Goal: Task Accomplishment & Management: Use online tool/utility

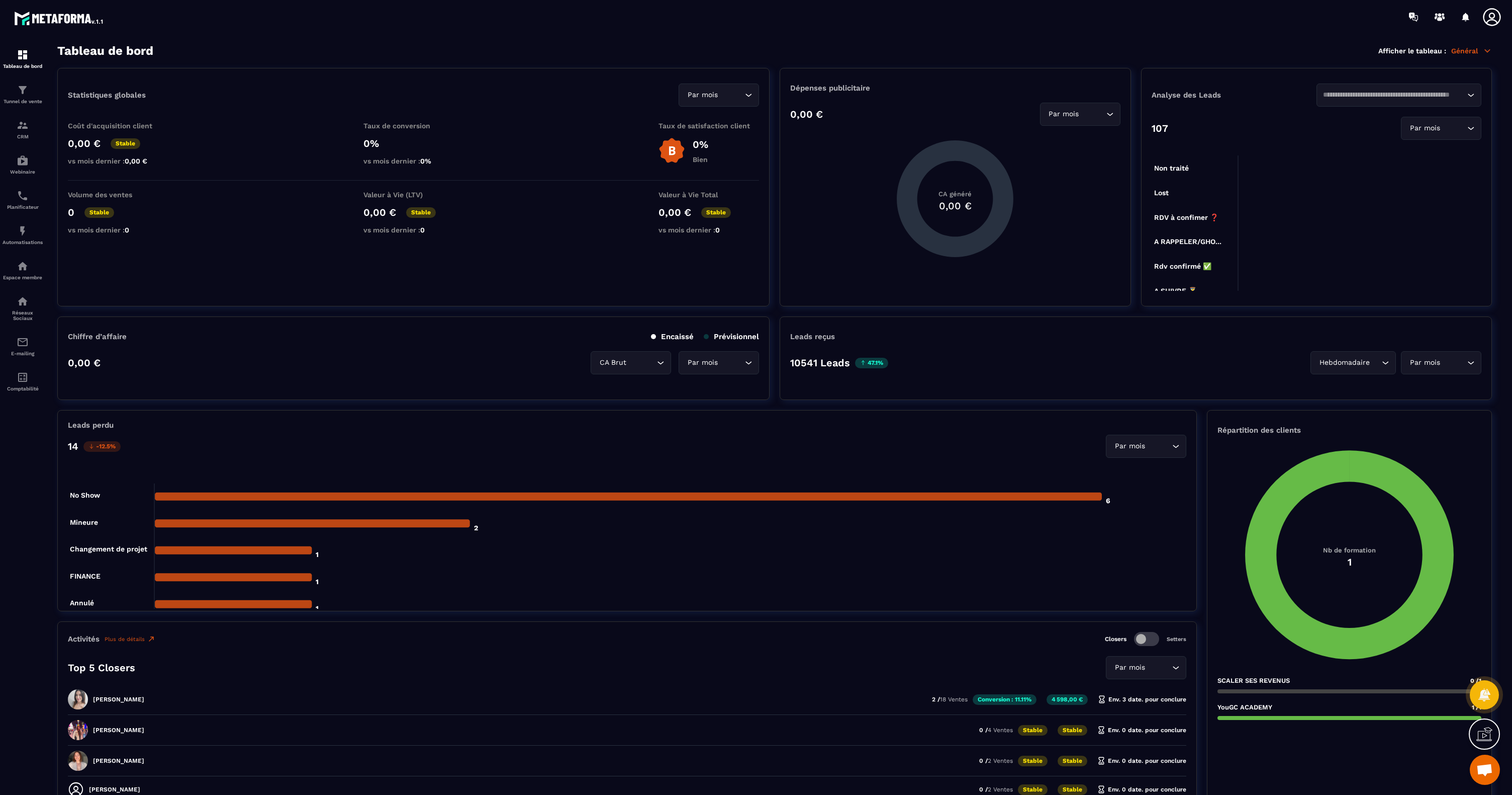
click at [1492, 19] on icon at bounding box center [1492, 17] width 20 height 20
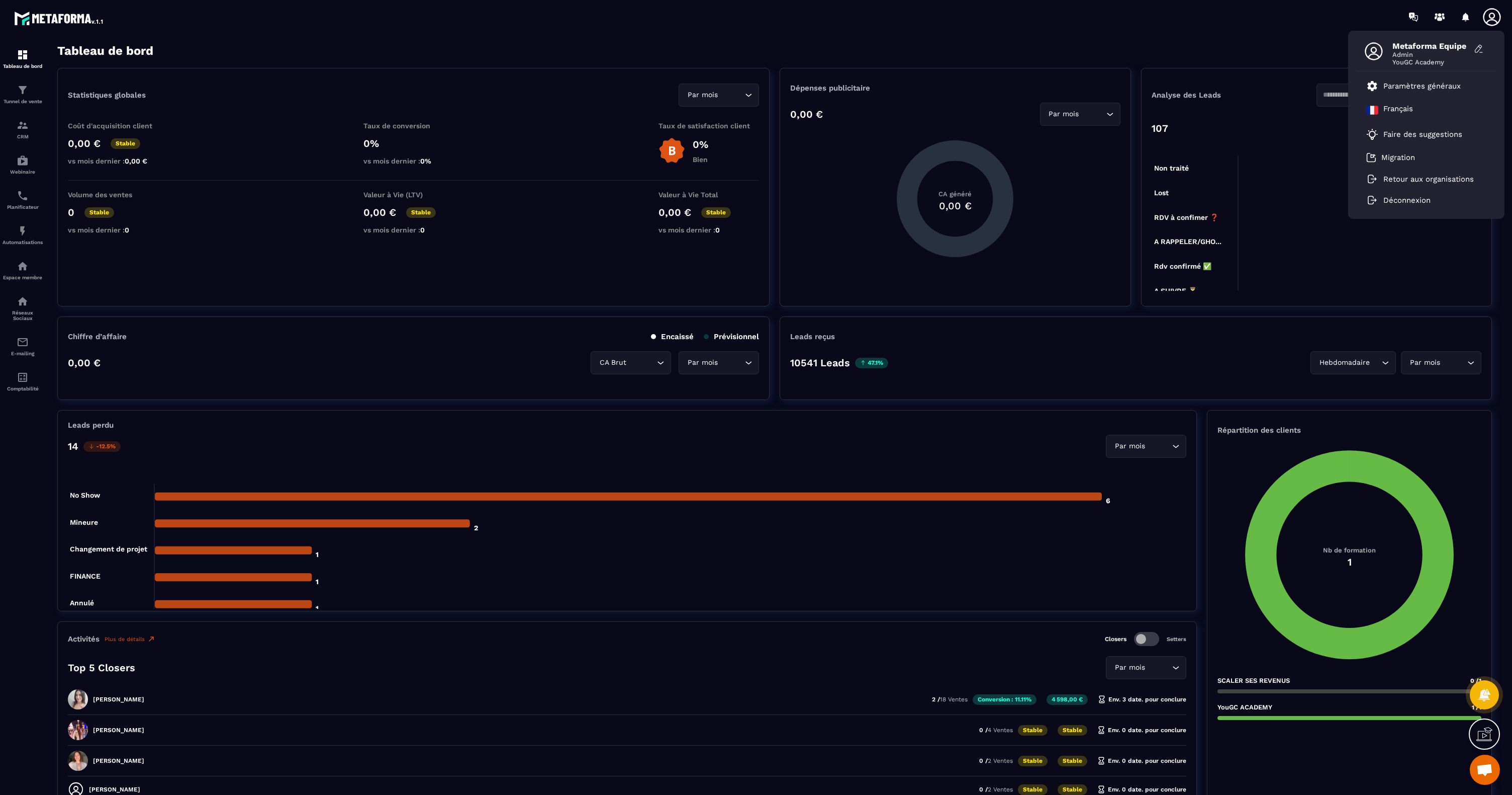
click at [1160, 46] on div "Tableau de bord Afficher le tableau : Général" at bounding box center [775, 50] width 1435 height 14
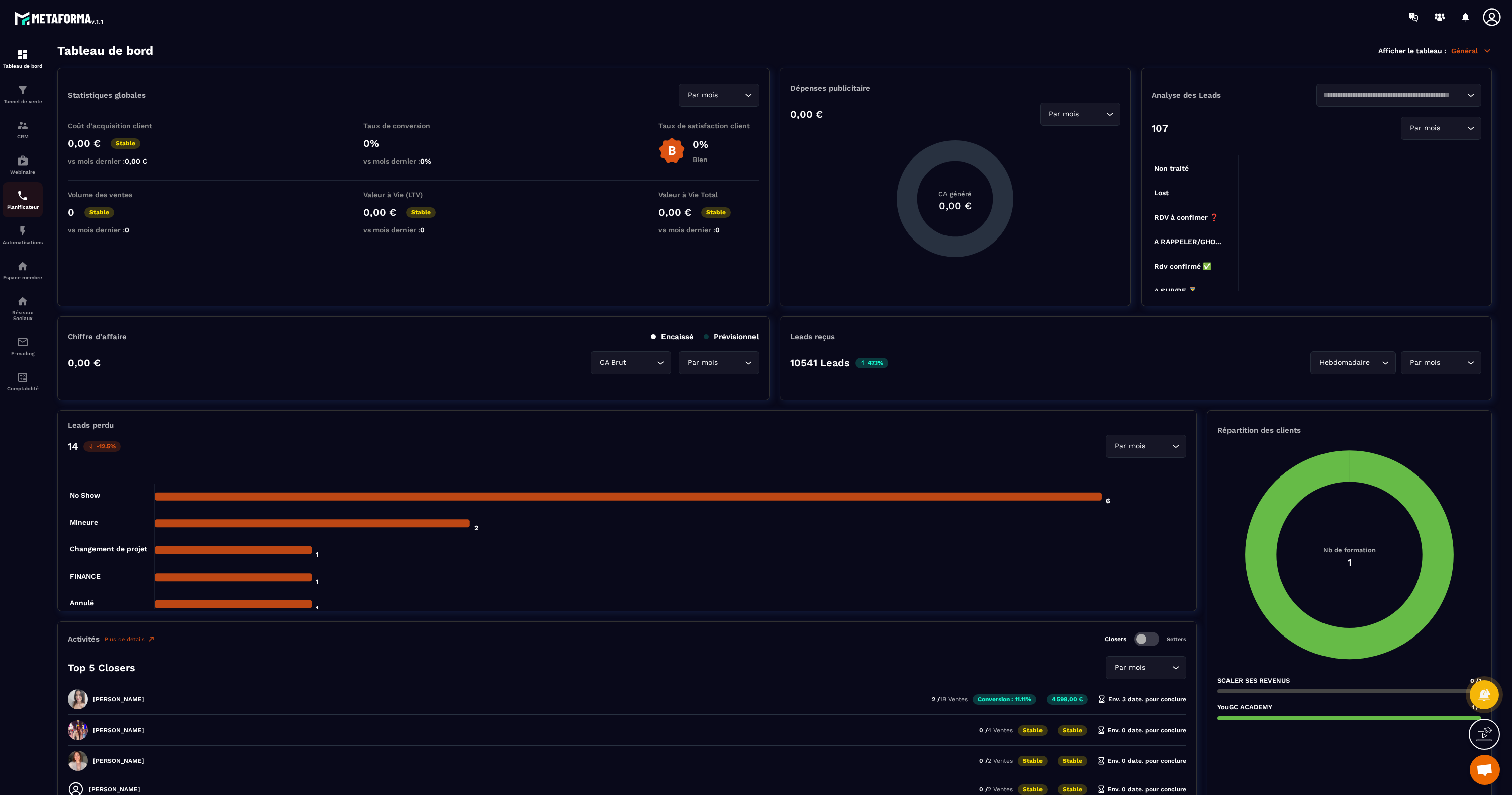
click at [18, 203] on div "Planificateur" at bounding box center [23, 199] width 40 height 20
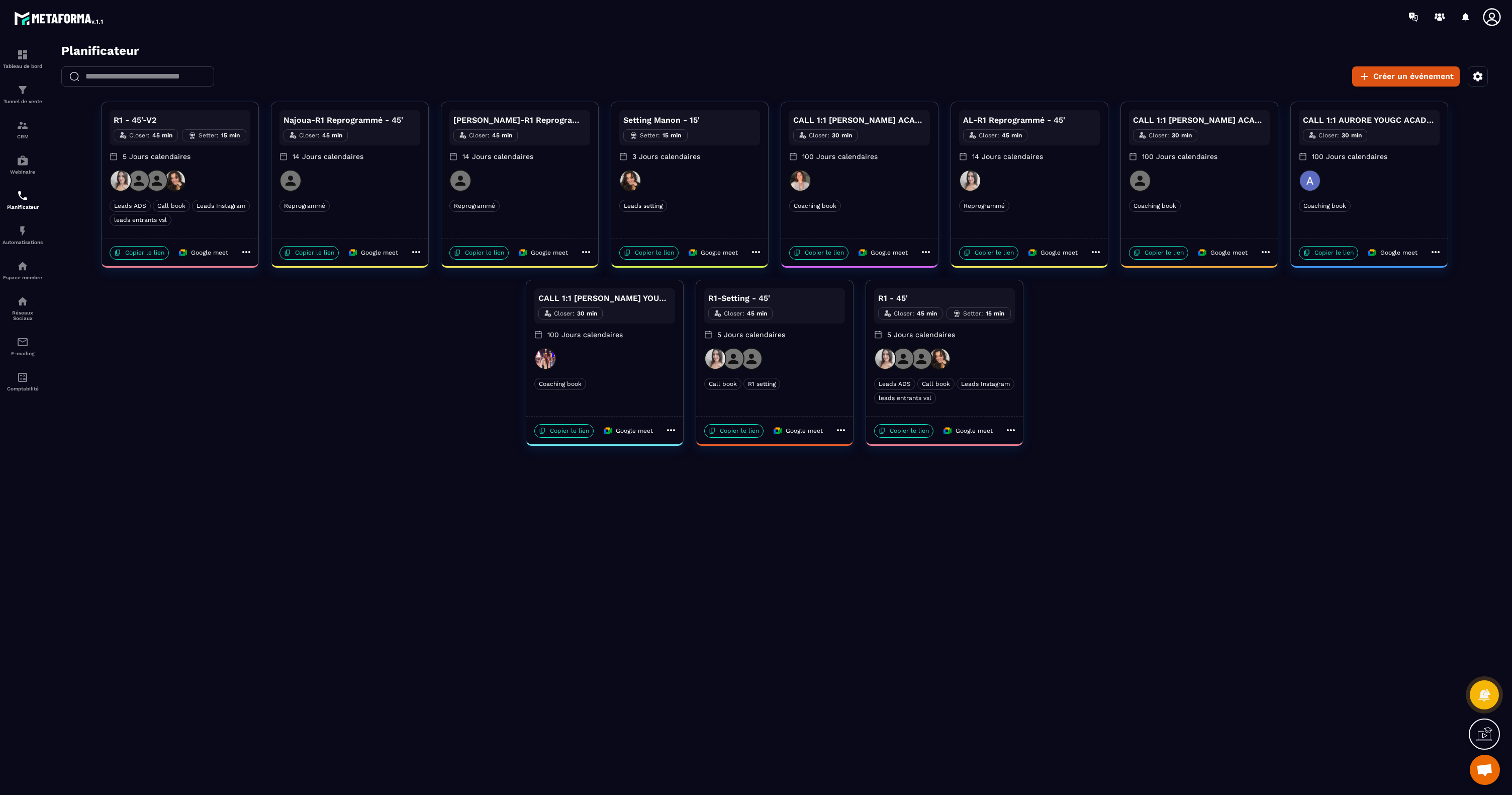
click at [985, 351] on div at bounding box center [944, 358] width 141 height 22
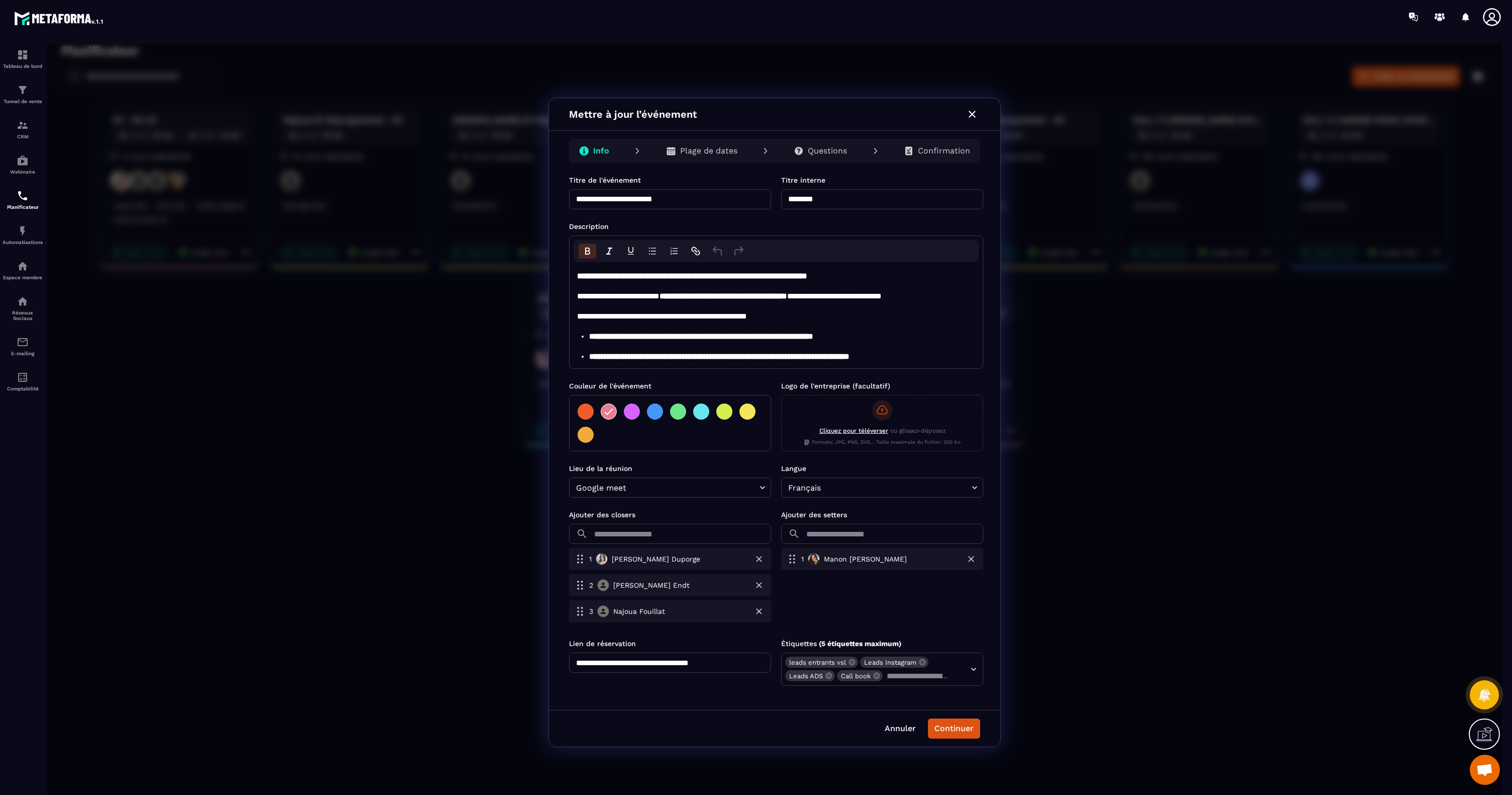
click at [973, 116] on icon "button" at bounding box center [972, 114] width 12 height 12
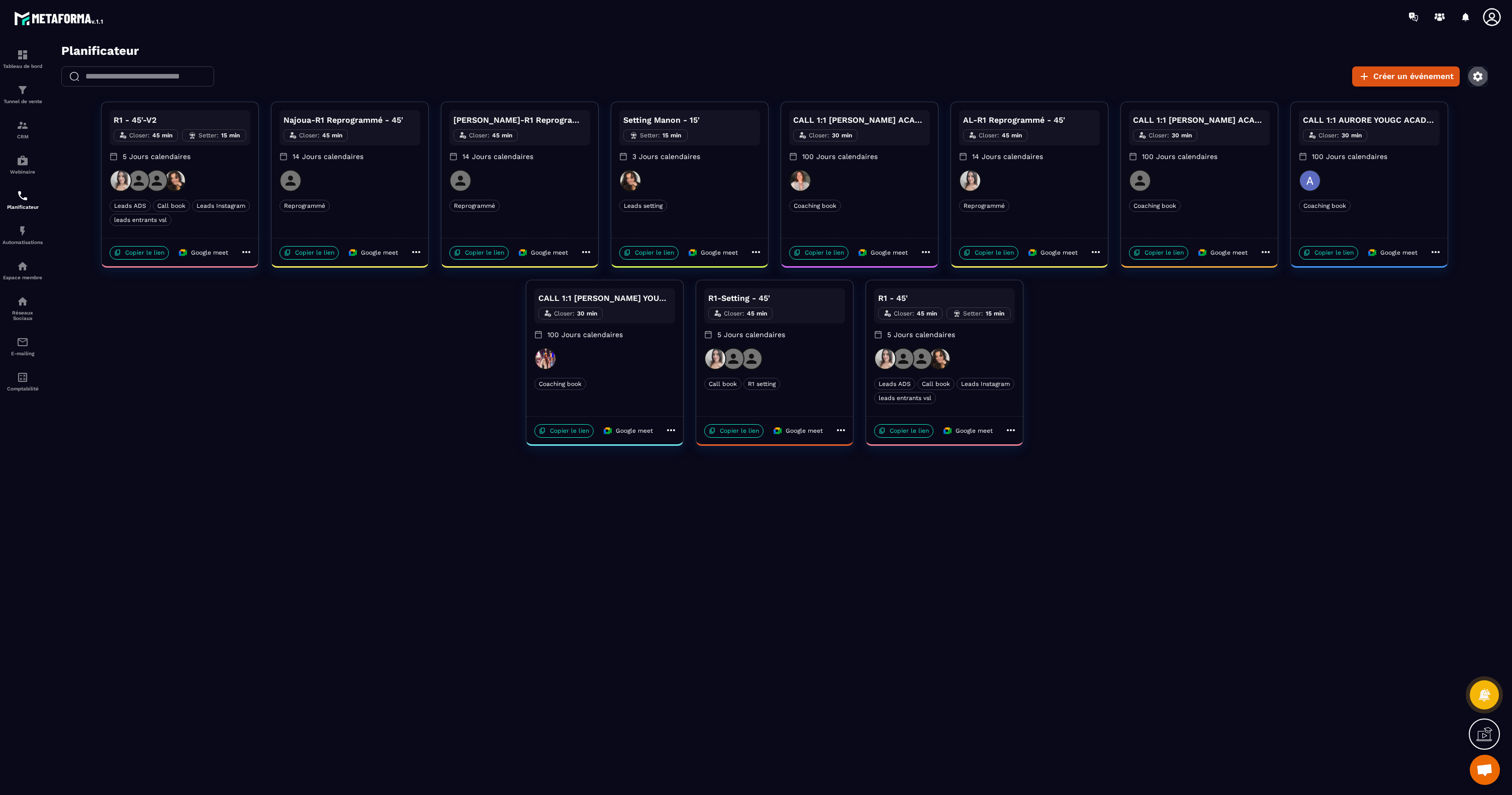
click at [1481, 77] on icon "button" at bounding box center [1478, 77] width 10 height 10
click at [1359, 133] on button "Définir ma disponibilité" at bounding box center [1403, 131] width 155 height 22
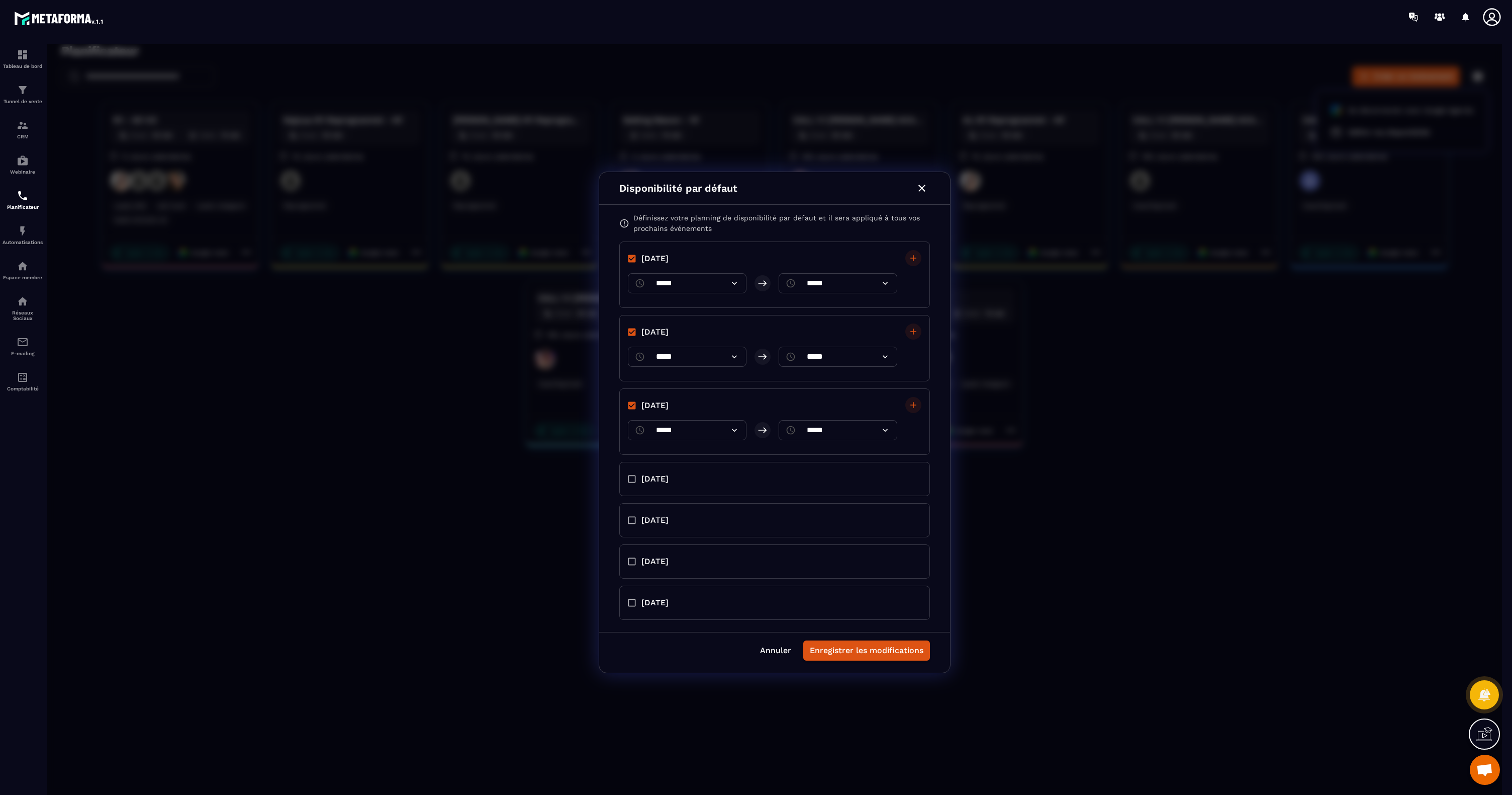
click at [924, 190] on icon "button" at bounding box center [922, 188] width 12 height 12
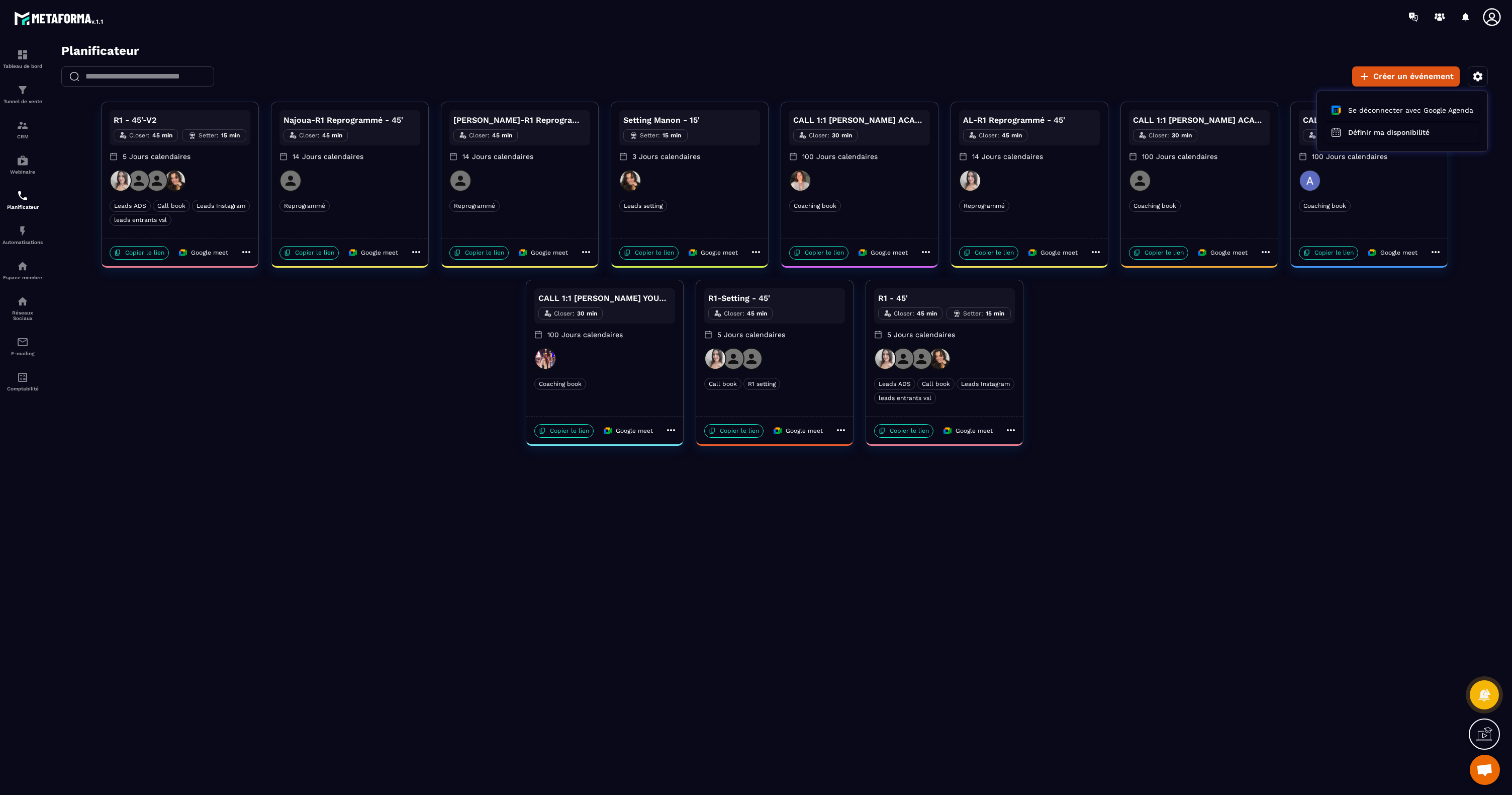
click at [975, 354] on div at bounding box center [775, 422] width 1455 height 757
click at [981, 359] on div at bounding box center [944, 358] width 141 height 22
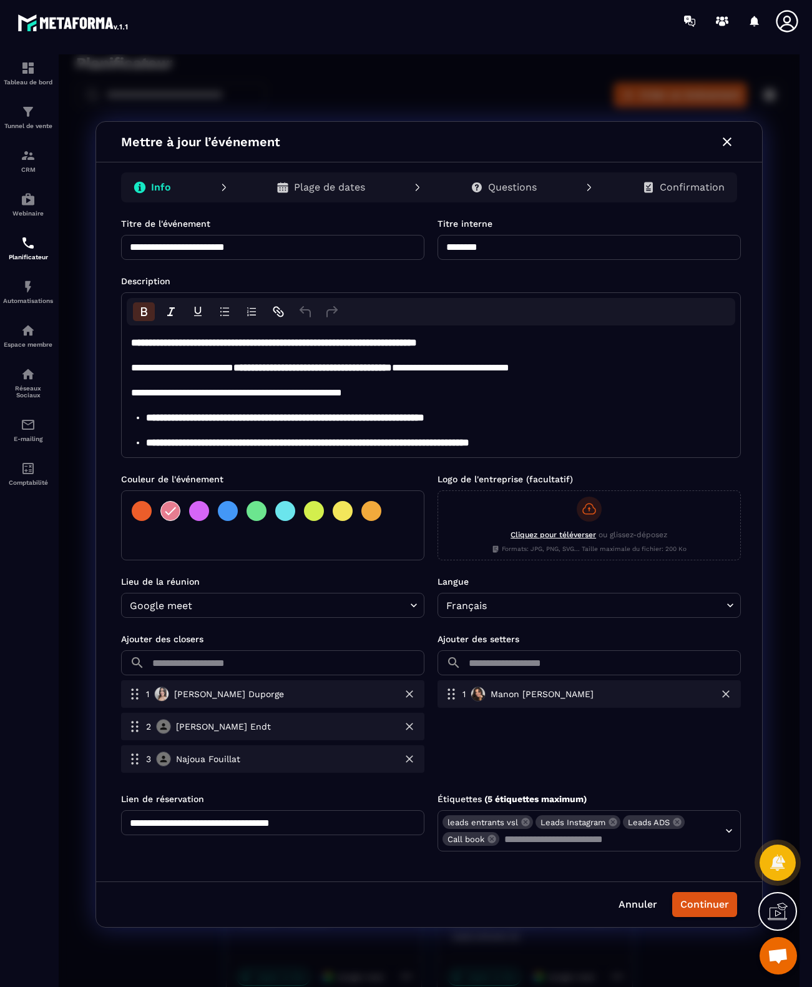
click at [723, 145] on icon "button" at bounding box center [727, 141] width 15 height 15
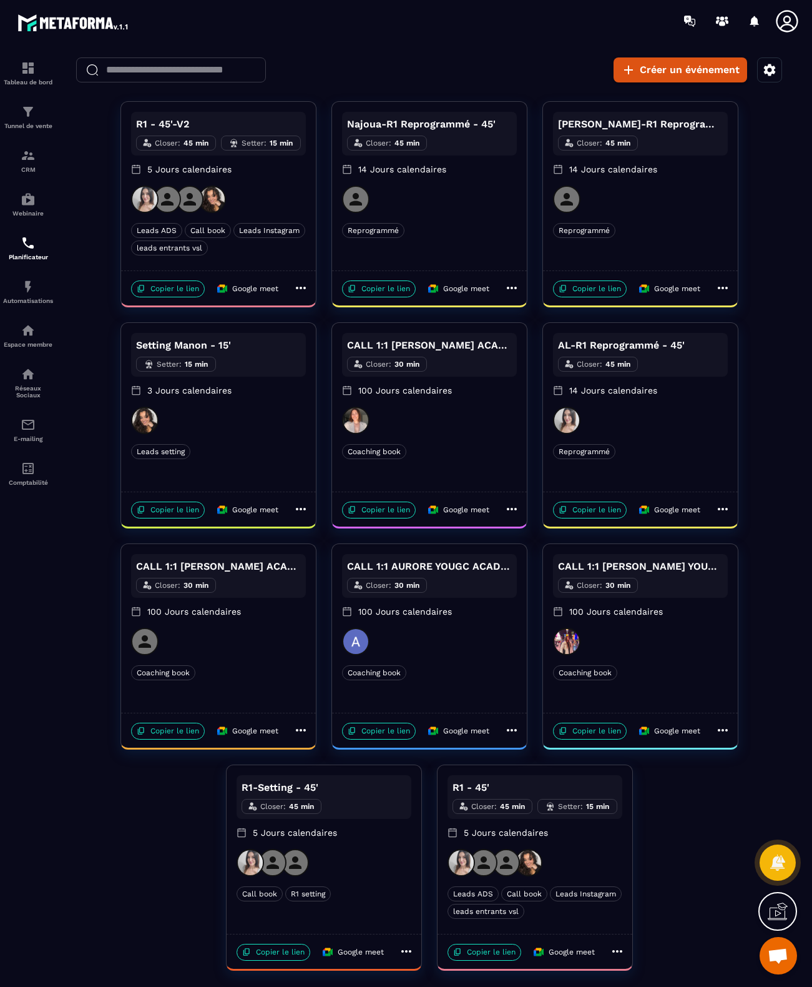
scroll to position [30, 0]
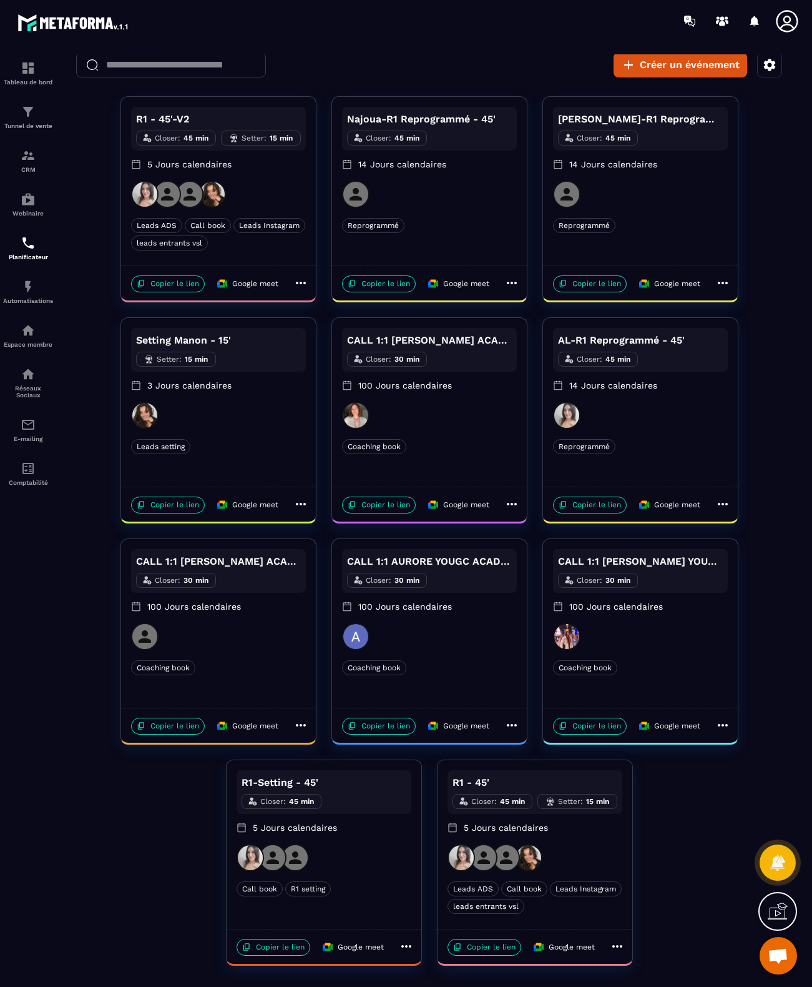
click at [576, 837] on div "R1 - 45' Closer : 45 min Setter : 15 min 5 Jours calendaires" at bounding box center [535, 807] width 175 height 74
